Goal: Task Accomplishment & Management: Use online tool/utility

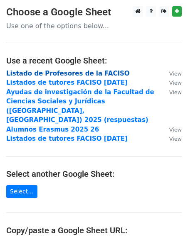
click at [69, 71] on strong "Listado de Profesores de la FACISO" at bounding box center [67, 73] width 123 height 7
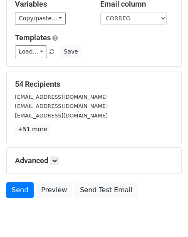
scroll to position [59, 0]
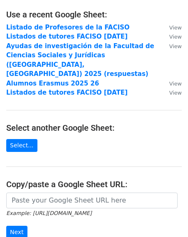
scroll to position [116, 0]
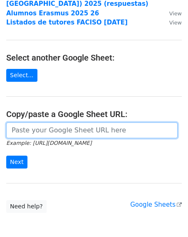
click at [16, 122] on input "url" at bounding box center [91, 130] width 171 height 16
paste input "[URL][DOMAIN_NAME]"
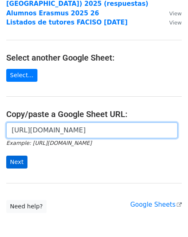
type input "[URL][DOMAIN_NAME]"
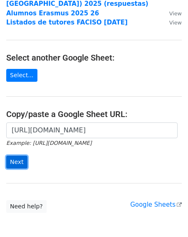
scroll to position [0, 0]
click at [19, 156] on input "Next" at bounding box center [16, 162] width 21 height 13
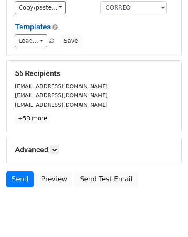
scroll to position [85, 0]
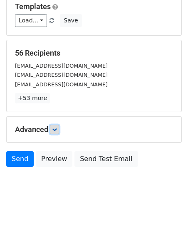
click at [56, 127] on icon at bounding box center [54, 129] width 5 height 5
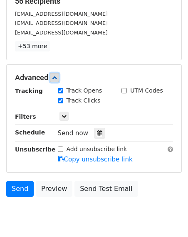
scroll to position [166, 0]
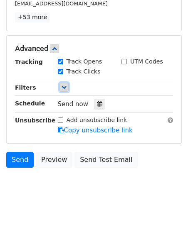
click at [66, 86] on icon at bounding box center [63, 87] width 5 height 5
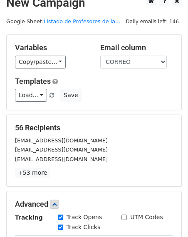
scroll to position [0, 0]
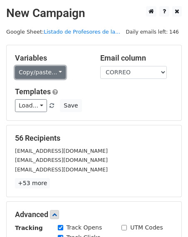
click at [57, 68] on link "Copy/paste..." at bounding box center [40, 72] width 51 height 13
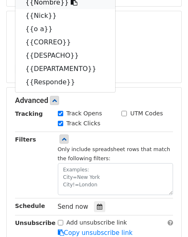
scroll to position [122, 0]
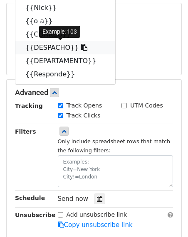
click at [80, 47] on icon at bounding box center [83, 47] width 7 height 7
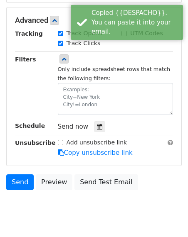
scroll to position [217, 0]
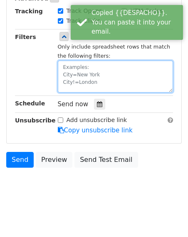
click at [62, 68] on textarea at bounding box center [115, 77] width 115 height 32
paste textarea "{{DESPACHO}}"
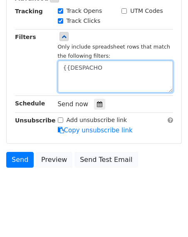
click at [68, 66] on textarea "{{DESPACHO" at bounding box center [115, 77] width 115 height 32
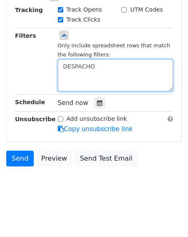
click at [98, 66] on textarea "DESPACHO" at bounding box center [115, 75] width 115 height 32
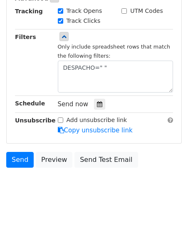
click at [46, 68] on div "Filters" at bounding box center [30, 62] width 43 height 60
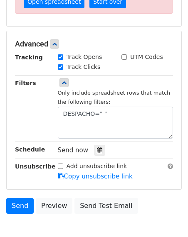
scroll to position [290, 0]
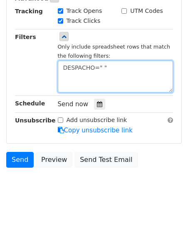
click at [99, 68] on textarea "DESPACHO=" "" at bounding box center [115, 77] width 115 height 32
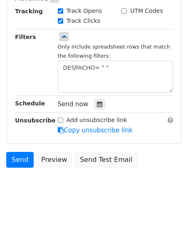
click at [39, 68] on div "Filters" at bounding box center [30, 62] width 43 height 60
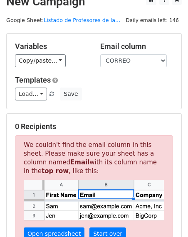
scroll to position [0, 0]
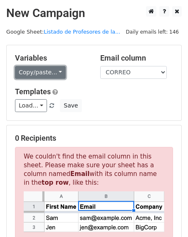
click at [56, 71] on link "Copy/paste..." at bounding box center [40, 72] width 51 height 13
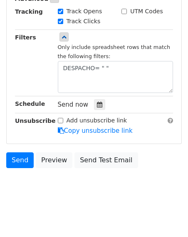
scroll to position [290, 0]
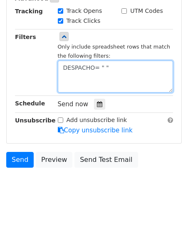
click at [105, 66] on textarea "DESPACHO= " "" at bounding box center [115, 77] width 115 height 32
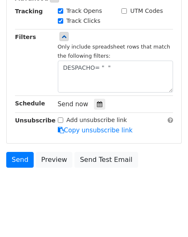
click at [35, 71] on div "Filters" at bounding box center [30, 62] width 43 height 60
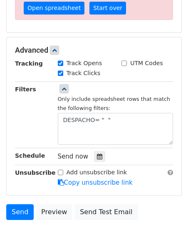
scroll to position [238, 0]
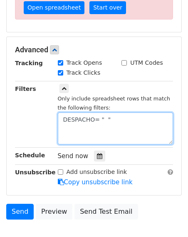
click at [105, 118] on textarea "DESPACHO= " "" at bounding box center [115, 128] width 115 height 32
type textarea "DESPACHO= """
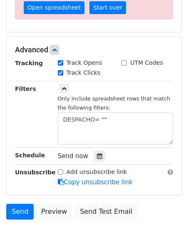
click at [26, 105] on div "Tracking Track Opens UTM Codes Track Clicks Filters Only include spreadsheet ro…" at bounding box center [94, 123] width 158 height 128
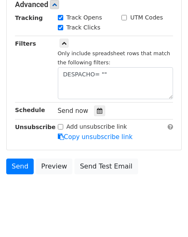
scroll to position [290, 0]
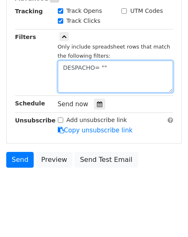
drag, startPoint x: 108, startPoint y: 66, endPoint x: 61, endPoint y: 63, distance: 47.0
click at [61, 63] on textarea "DESPACHO= """ at bounding box center [115, 77] width 115 height 32
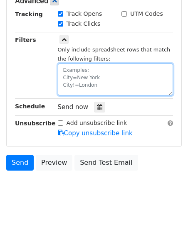
scroll to position [217, 0]
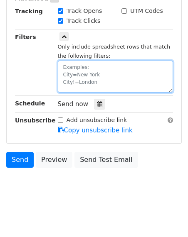
click at [68, 65] on textarea at bounding box center [115, 77] width 115 height 32
type textarea "d"
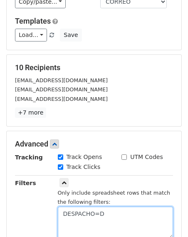
scroll to position [73, 0]
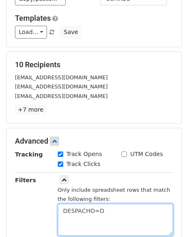
type textarea "DESPACHO=D"
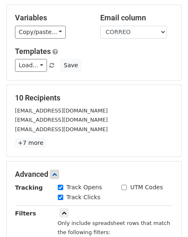
scroll to position [0, 0]
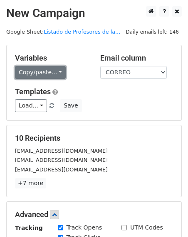
click at [56, 69] on link "Copy/paste..." at bounding box center [40, 72] width 51 height 13
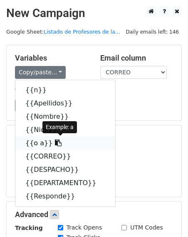
click at [55, 141] on icon at bounding box center [58, 142] width 7 height 7
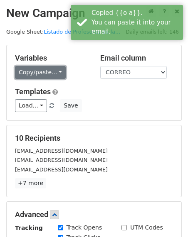
click at [56, 74] on link "Copy/paste..." at bounding box center [40, 72] width 51 height 13
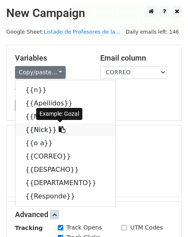
click at [59, 129] on icon at bounding box center [62, 129] width 7 height 7
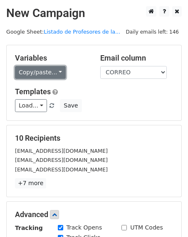
click at [56, 72] on link "Copy/paste..." at bounding box center [40, 72] width 51 height 13
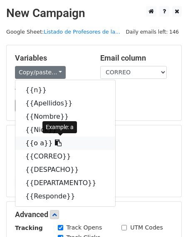
click at [55, 141] on icon at bounding box center [58, 142] width 7 height 7
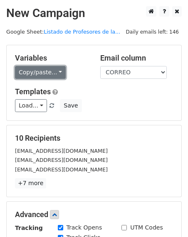
click at [57, 70] on link "Copy/paste..." at bounding box center [40, 72] width 51 height 13
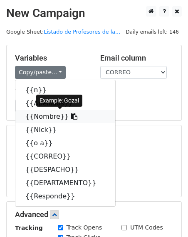
click at [56, 113] on link "{{Nombre}}" at bounding box center [65, 116] width 100 height 13
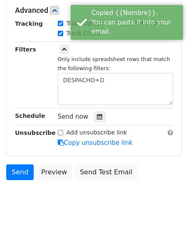
scroll to position [207, 0]
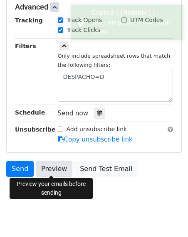
click at [57, 164] on link "Preview" at bounding box center [54, 169] width 37 height 16
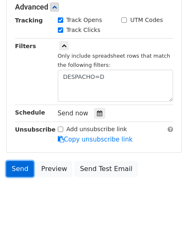
click at [17, 165] on link "Send" at bounding box center [19, 169] width 27 height 16
